Goal: Contribute content

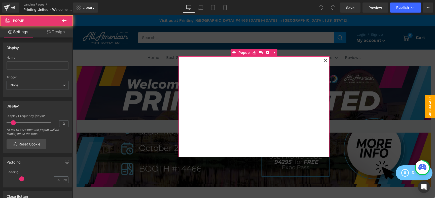
click at [325, 60] on icon at bounding box center [325, 60] width 3 height 3
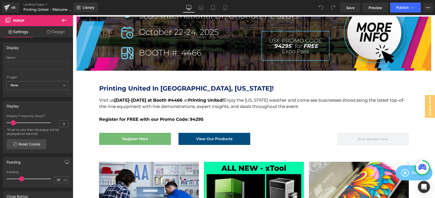
scroll to position [117, 0]
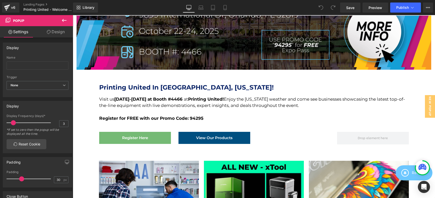
click at [217, 55] on div at bounding box center [254, 9] width 355 height 121
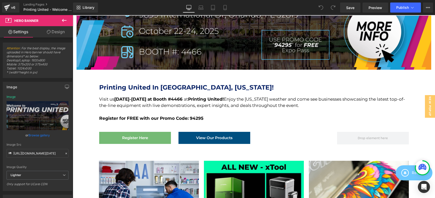
click at [62, 20] on icon at bounding box center [64, 20] width 6 height 6
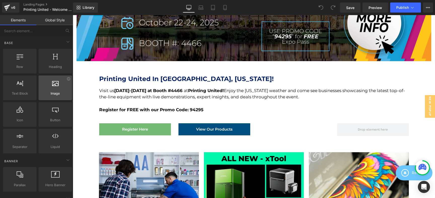
scroll to position [127, 0]
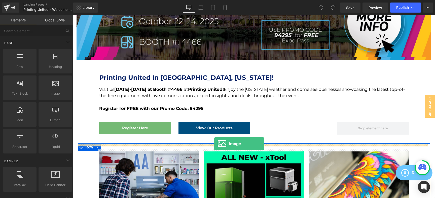
drag, startPoint x: 127, startPoint y: 102, endPoint x: 214, endPoint y: 144, distance: 97.1
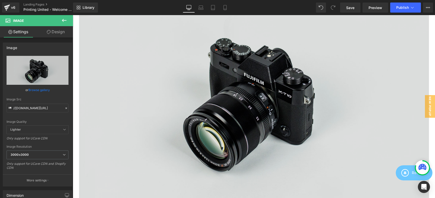
scroll to position [271, 0]
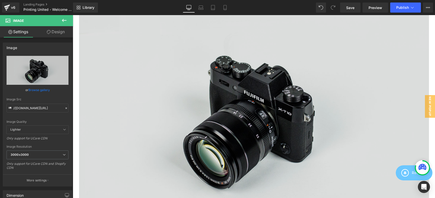
click at [208, 114] on img at bounding box center [254, 119] width 350 height 232
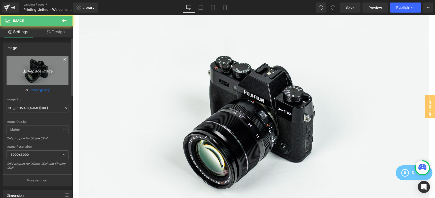
click at [41, 69] on icon "Replace Image" at bounding box center [37, 70] width 40 height 6
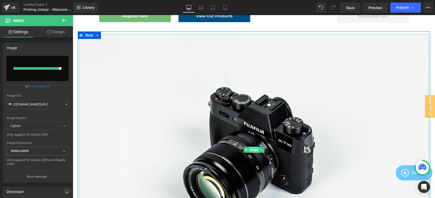
scroll to position [291, 0]
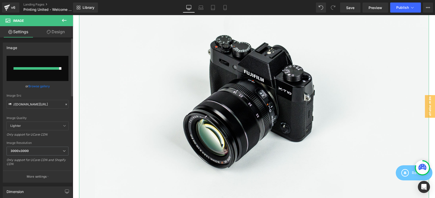
click at [53, 87] on div "or Browse gallery" at bounding box center [38, 86] width 62 height 5
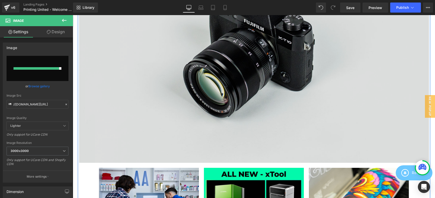
scroll to position [273, 0]
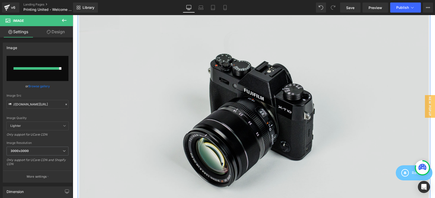
click at [247, 67] on img at bounding box center [254, 117] width 350 height 232
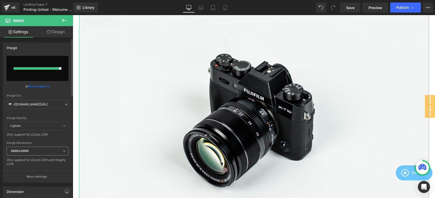
click at [45, 154] on span "3000x3000" at bounding box center [38, 151] width 62 height 9
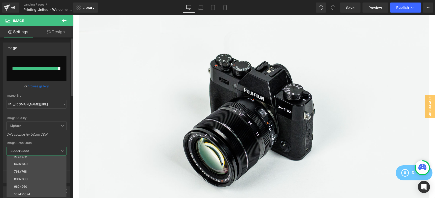
scroll to position [72, 0]
click at [40, 179] on li "1920x1920" at bounding box center [38, 179] width 62 height 8
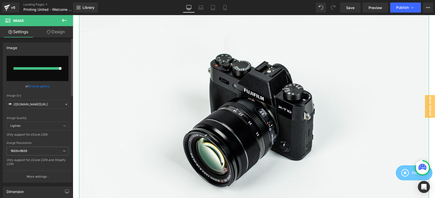
click at [40, 67] on input "file" at bounding box center [38, 68] width 62 height 25
click at [35, 66] on input "file" at bounding box center [38, 68] width 62 height 25
type input "C:\fakepath\Giveaway_PC 2.png"
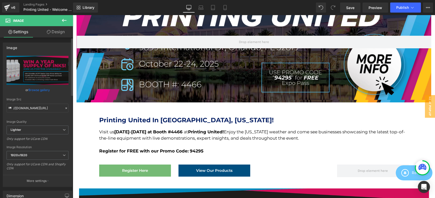
scroll to position [0, 0]
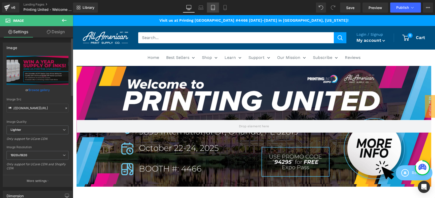
click at [212, 7] on icon at bounding box center [213, 7] width 5 height 5
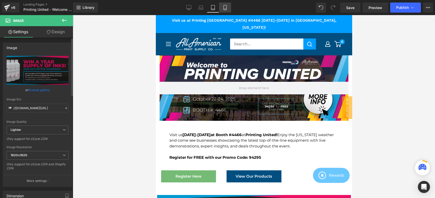
scroll to position [110, 0]
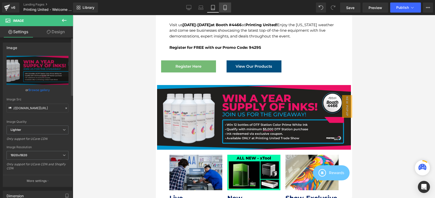
click at [222, 8] on link "Mobile" at bounding box center [225, 8] width 12 height 10
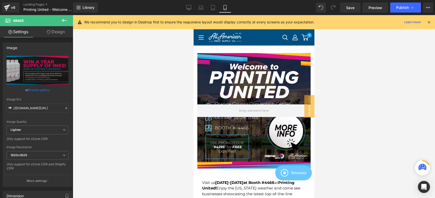
scroll to position [0, 0]
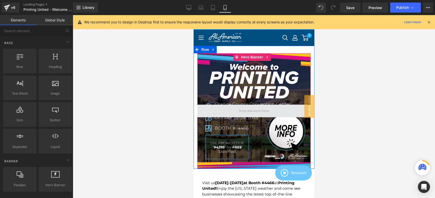
click at [263, 110] on span at bounding box center [254, 111] width 34 height 9
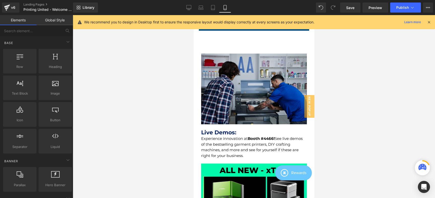
scroll to position [293, 0]
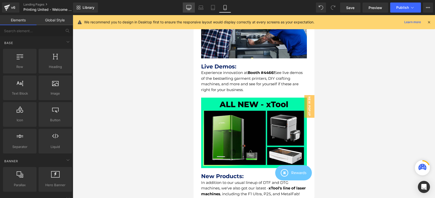
click at [192, 7] on link "Desktop" at bounding box center [189, 8] width 12 height 10
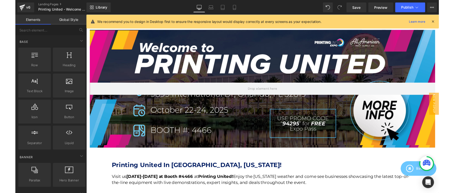
scroll to position [0, 0]
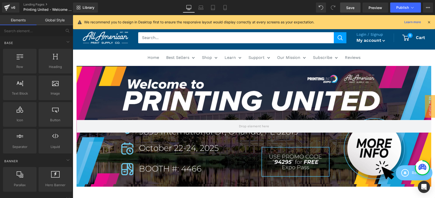
click at [354, 7] on span "Save" at bounding box center [350, 7] width 8 height 5
click at [384, 8] on link "Preview" at bounding box center [376, 8] width 26 height 10
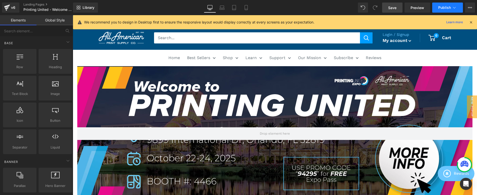
click at [435, 6] on span "Publish" at bounding box center [445, 8] width 13 height 4
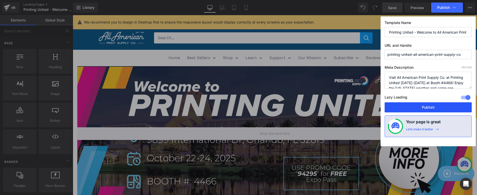
click at [432, 107] on button "Publish" at bounding box center [428, 107] width 87 height 10
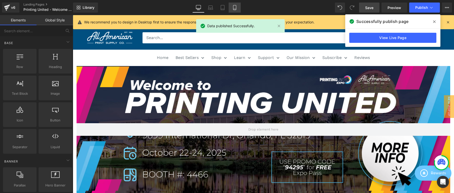
click at [232, 7] on link "Mobile" at bounding box center [235, 8] width 12 height 10
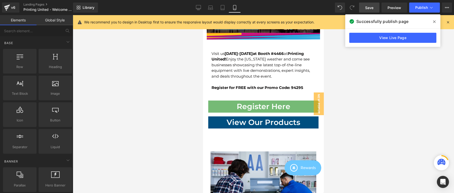
scroll to position [156, 0]
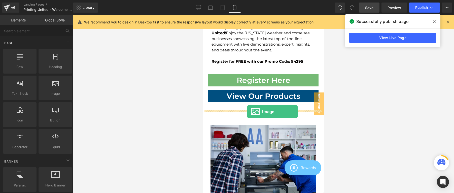
drag, startPoint x: 260, startPoint y: 108, endPoint x: 247, endPoint y: 112, distance: 13.3
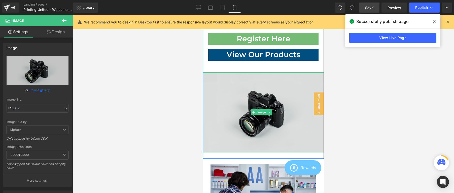
scroll to position [200, 0]
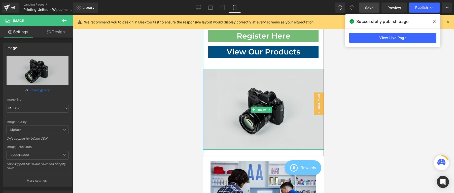
click at [294, 112] on img at bounding box center [263, 110] width 121 height 80
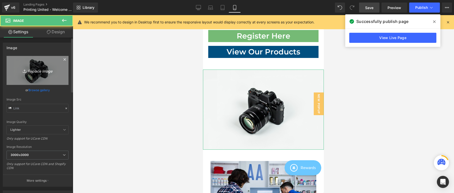
click at [32, 71] on icon "Replace Image" at bounding box center [37, 70] width 40 height 6
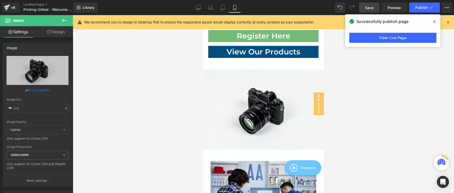
type input "C:\fakepath\Giveaway_IG.png"
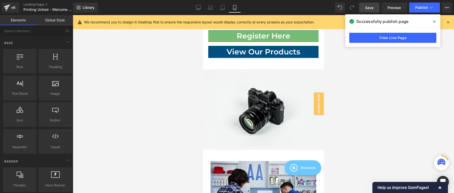
click at [162, 82] on div at bounding box center [263, 104] width 381 height 178
drag, startPoint x: 434, startPoint y: 23, endPoint x: 81, endPoint y: 69, distance: 356.3
click at [434, 23] on icon at bounding box center [434, 22] width 3 height 4
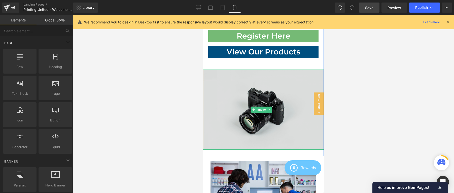
click at [292, 91] on img at bounding box center [263, 110] width 121 height 80
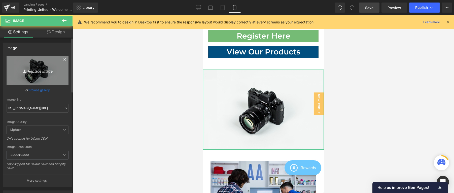
click at [32, 70] on icon "Replace Image" at bounding box center [37, 70] width 40 height 6
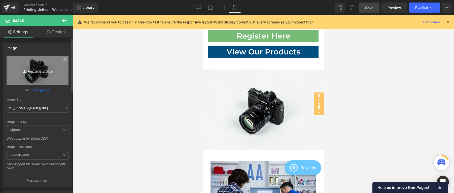
type input "C:\fakepath\Giveaway_IG.png"
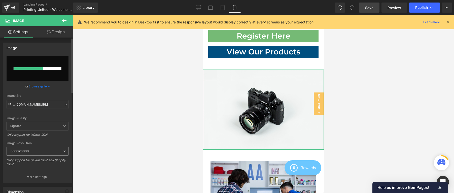
click at [29, 148] on span "3000x3000" at bounding box center [38, 151] width 62 height 9
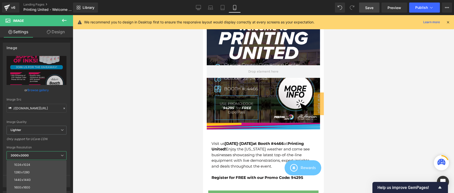
scroll to position [0, 0]
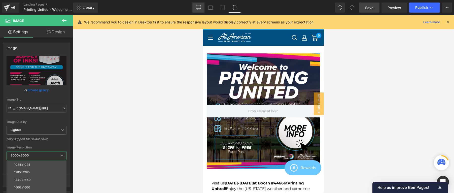
click at [200, 7] on icon at bounding box center [198, 7] width 5 height 5
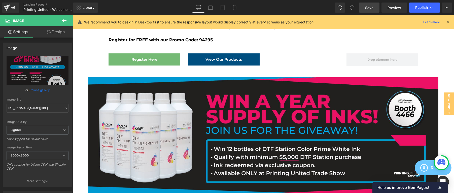
scroll to position [198, 0]
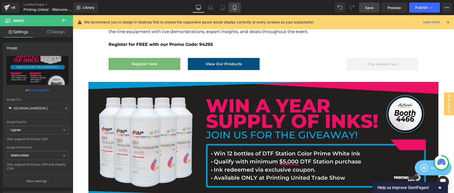
click at [234, 10] on link "Mobile" at bounding box center [235, 8] width 12 height 10
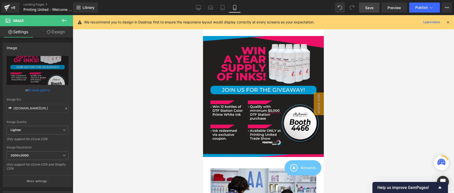
scroll to position [276, 0]
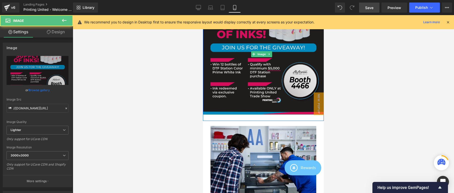
click at [260, 80] on img at bounding box center [263, 54] width 121 height 121
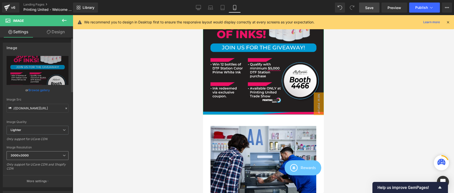
click at [46, 154] on span "3000x3000" at bounding box center [38, 155] width 62 height 9
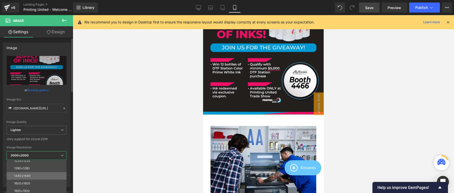
scroll to position [72, 0]
click at [40, 182] on li "1920x1920" at bounding box center [38, 183] width 62 height 8
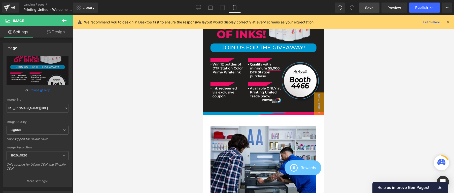
click at [370, 75] on div at bounding box center [263, 104] width 381 height 178
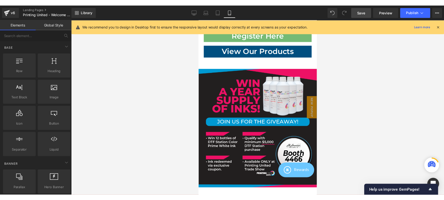
scroll to position [203, 0]
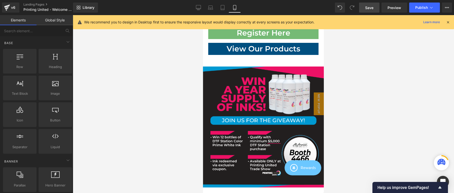
click at [369, 7] on span "Save" at bounding box center [369, 7] width 8 height 5
click at [420, 7] on span "Publish" at bounding box center [421, 8] width 13 height 4
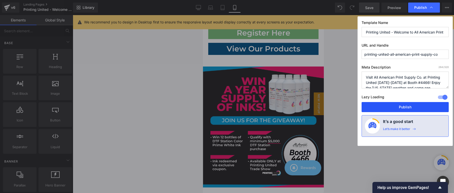
click at [402, 110] on button "Publish" at bounding box center [405, 107] width 87 height 10
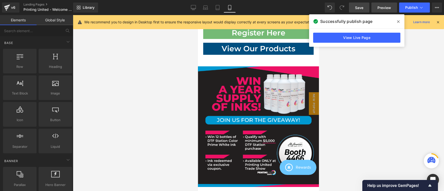
click at [384, 7] on span "Preview" at bounding box center [384, 7] width 14 height 5
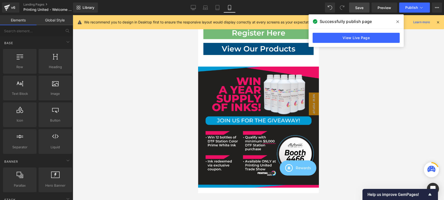
click at [400, 23] on span at bounding box center [398, 22] width 8 height 8
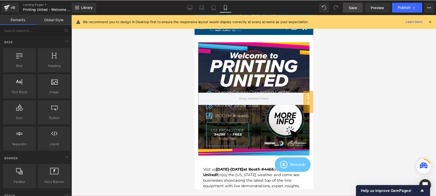
scroll to position [0, 0]
